Goal: Entertainment & Leisure: Consume media (video, audio)

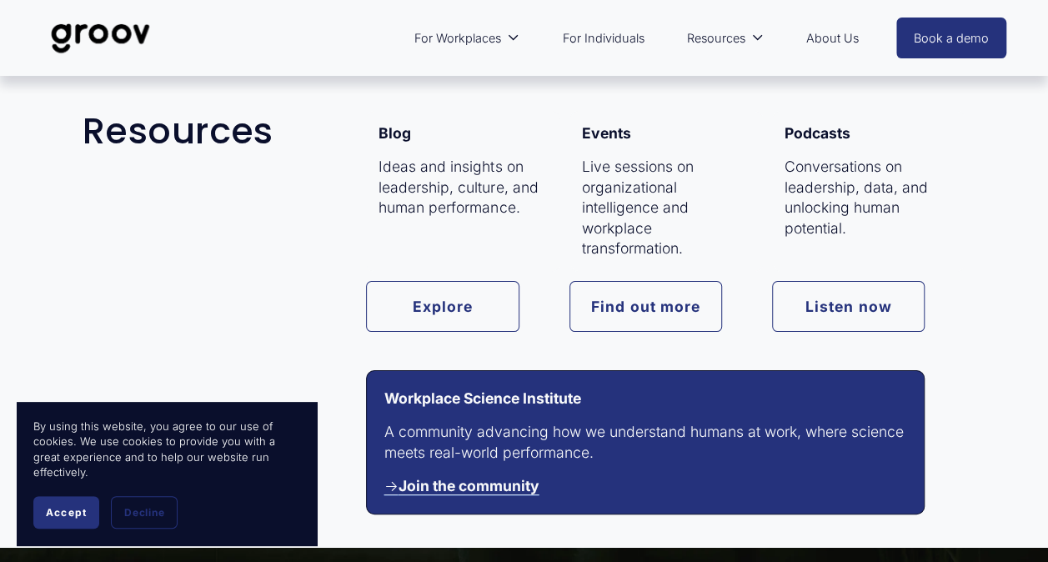
click at [723, 38] on span "Resources" at bounding box center [716, 39] width 58 height 22
click at [858, 315] on link "Listen now" at bounding box center [848, 306] width 153 height 51
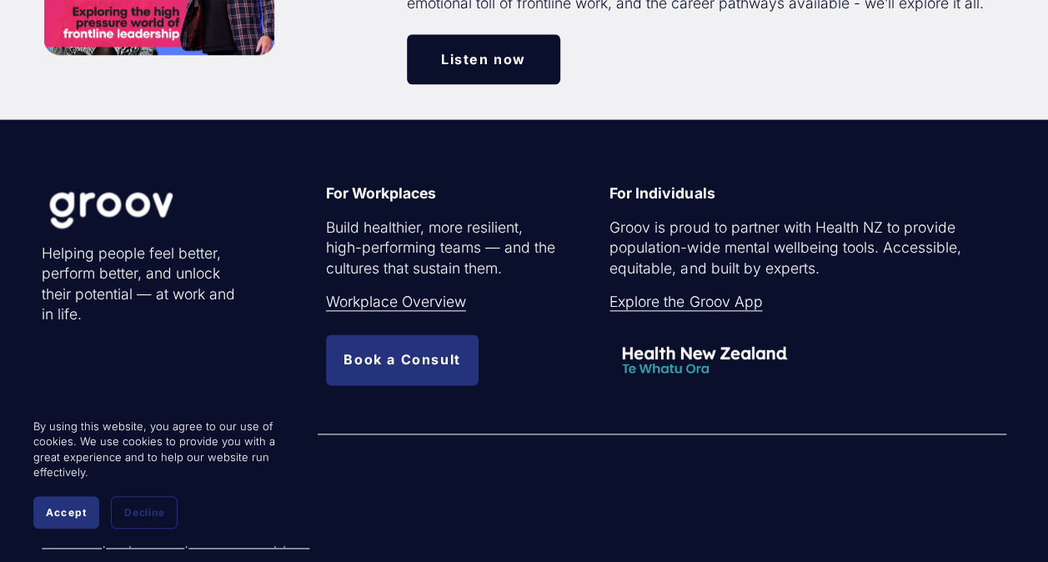
scroll to position [875, 0]
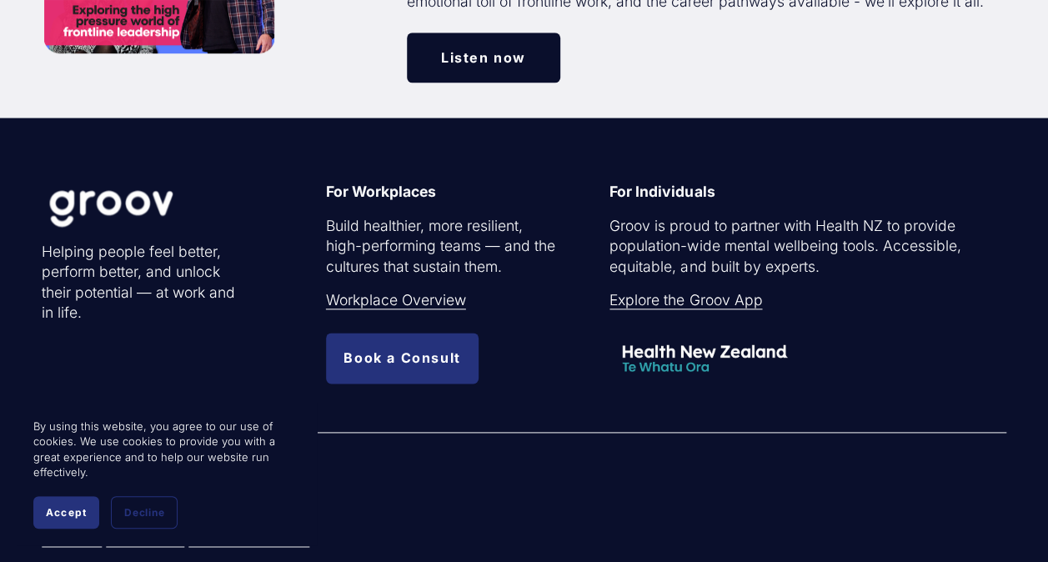
click at [666, 307] on link "Explore the Groov App" at bounding box center [685, 300] width 153 height 21
